Goal: Share content: Share content

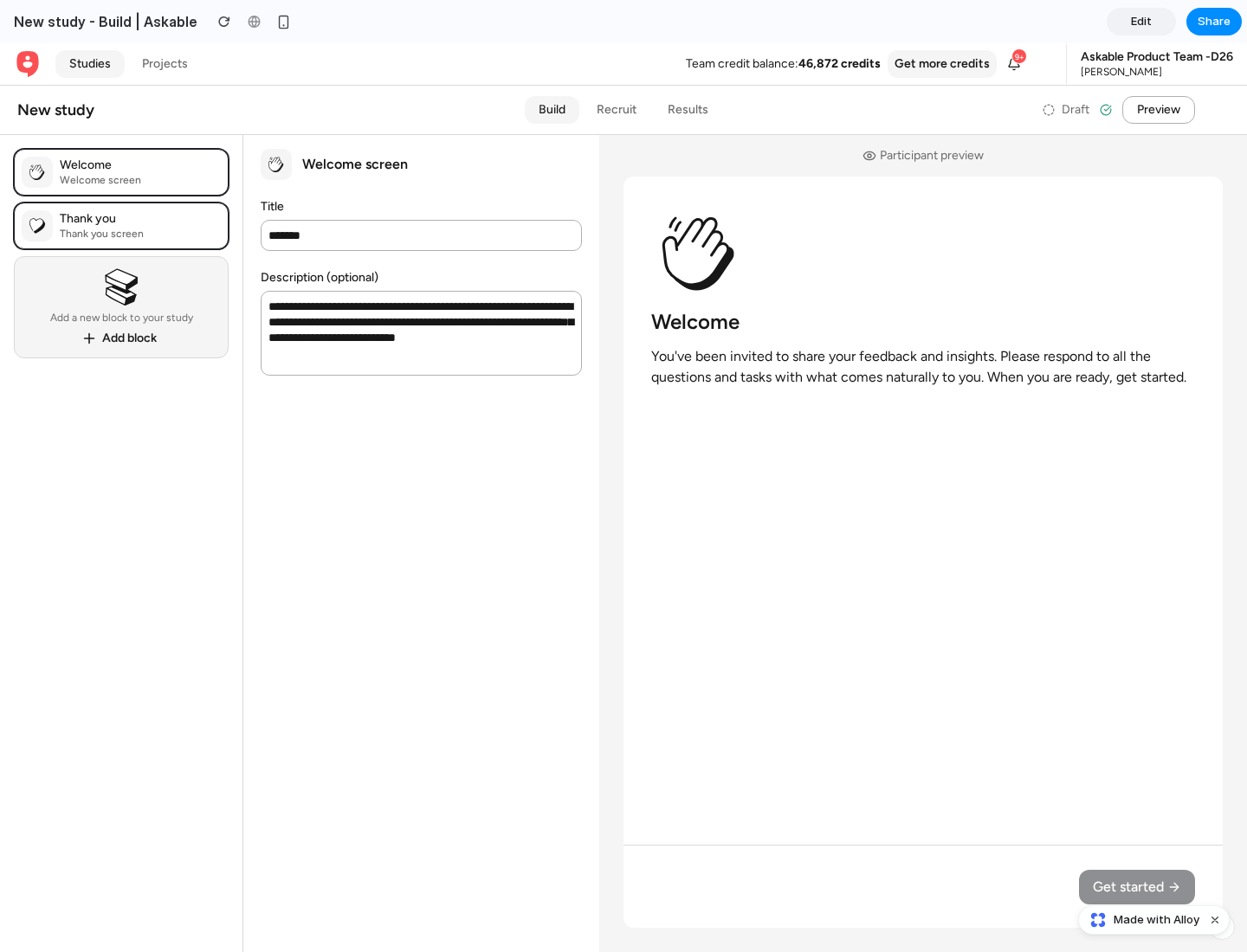
click at [1214, 22] on span "Share" at bounding box center [1213, 22] width 33 height 17
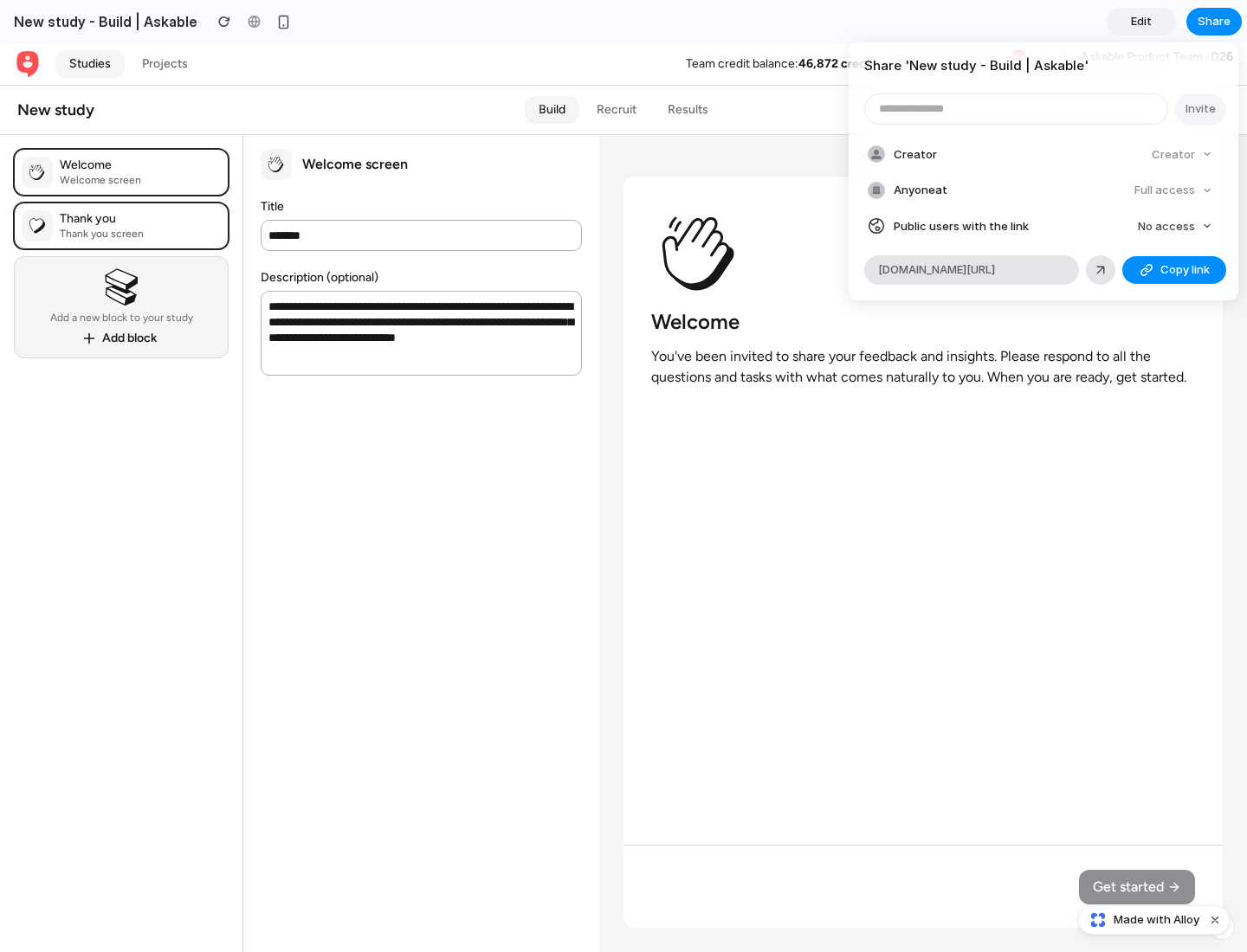
click at [1174, 270] on span "Copy link" at bounding box center [1185, 270] width 49 height 17
click at [1155, 920] on div "Share ' New study - Build | Askable ' Invite Creator Creator Anyone at Full acc…" at bounding box center [624, 476] width 1247 height 952
